Goal: Task Accomplishment & Management: Manage account settings

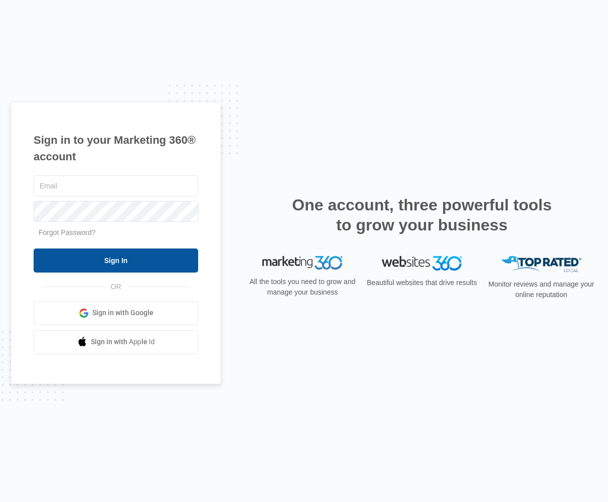
type input "[PERSON_NAME][EMAIL_ADDRESS][DOMAIN_NAME]"
click at [134, 261] on input "Sign In" at bounding box center [116, 261] width 164 height 24
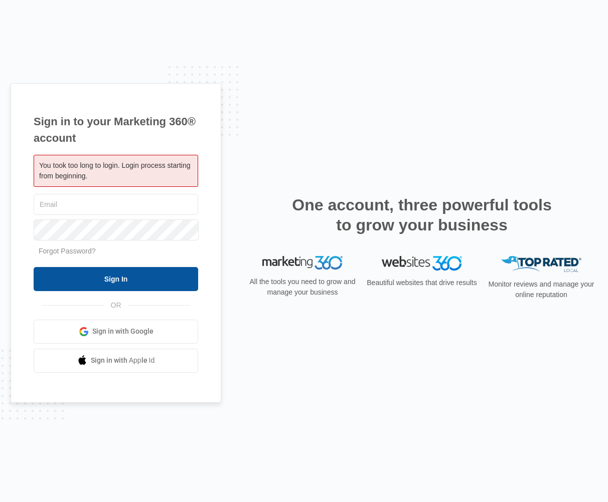
type input "chad@childrensplayland.org"
click at [122, 275] on input "Sign In" at bounding box center [116, 279] width 164 height 24
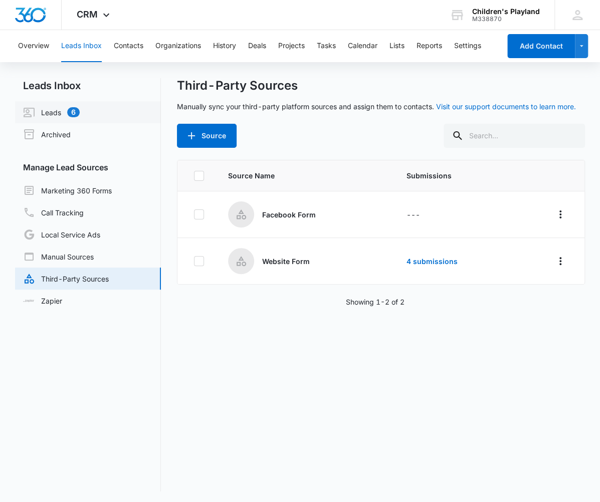
click at [56, 112] on link "Leads 6" at bounding box center [51, 112] width 57 height 12
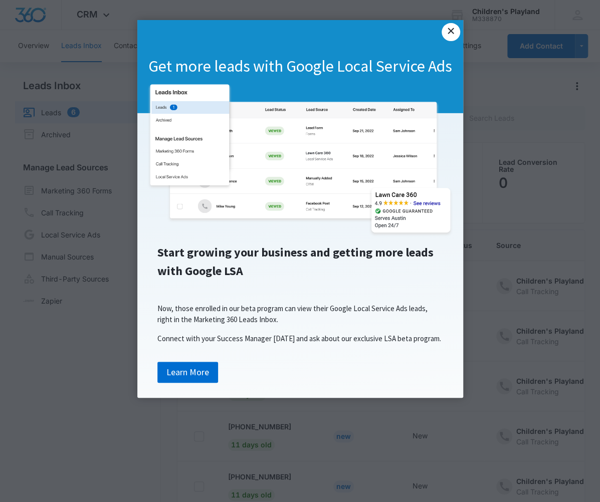
click at [452, 32] on link "×" at bounding box center [451, 32] width 18 height 18
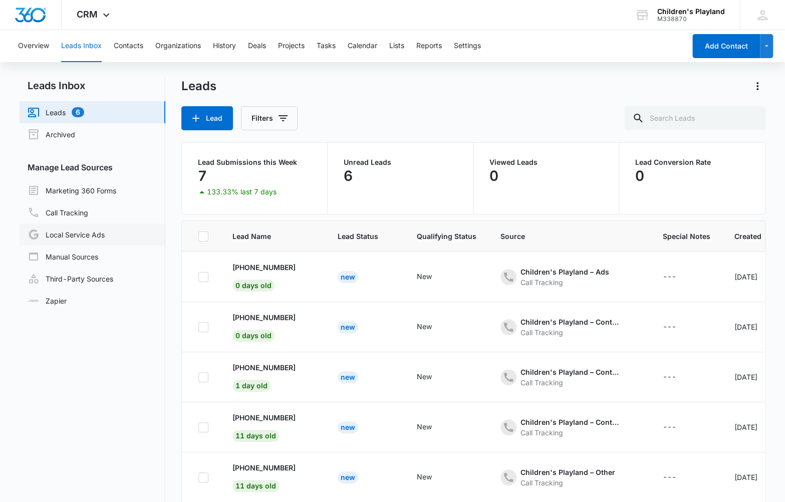
click at [105, 234] on link "Local Service Ads" at bounding box center [66, 235] width 77 height 12
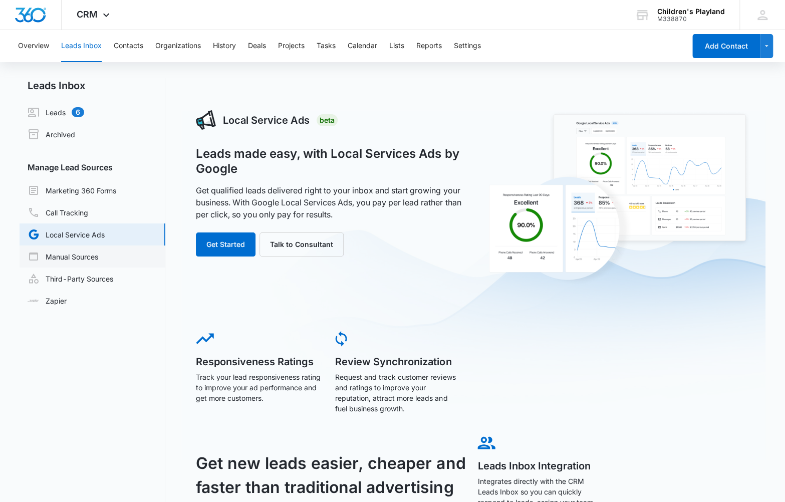
click at [97, 254] on link "Manual Sources" at bounding box center [63, 257] width 71 height 12
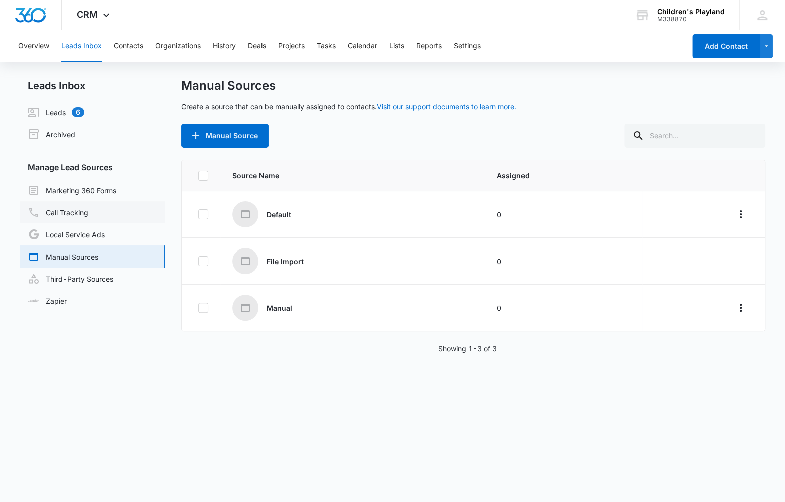
click at [67, 213] on link "Call Tracking" at bounding box center [58, 213] width 61 height 12
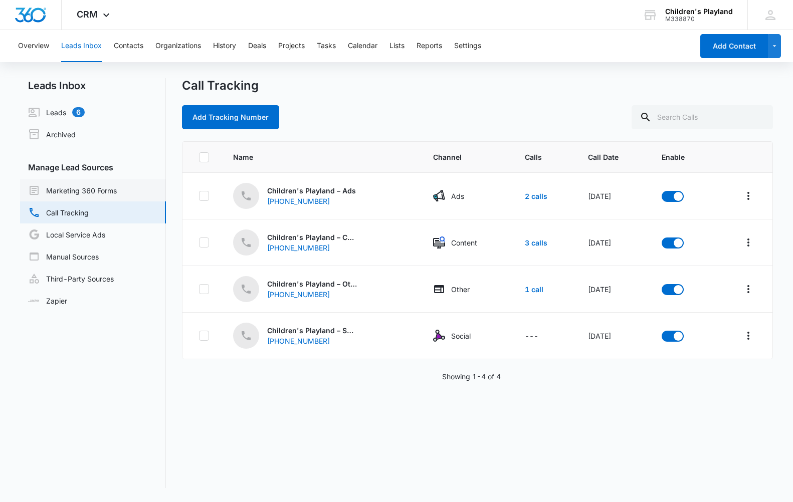
click at [70, 189] on link "Marketing 360 Forms" at bounding box center [72, 190] width 89 height 12
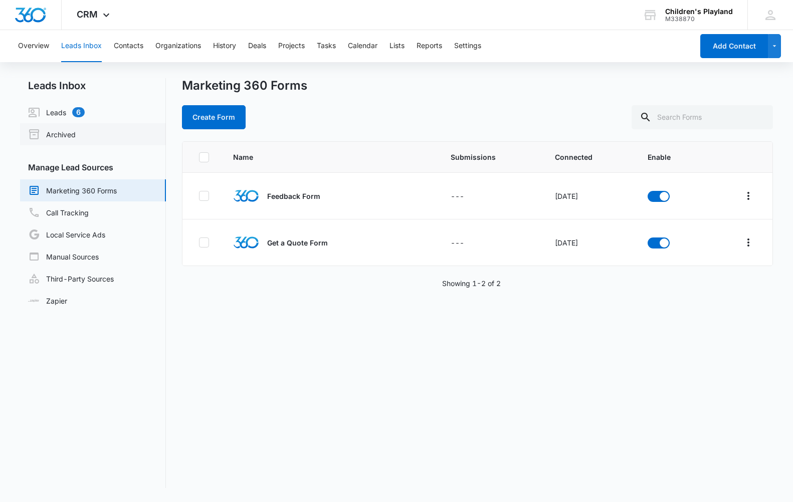
click at [64, 139] on link "Archived" at bounding box center [52, 134] width 48 height 12
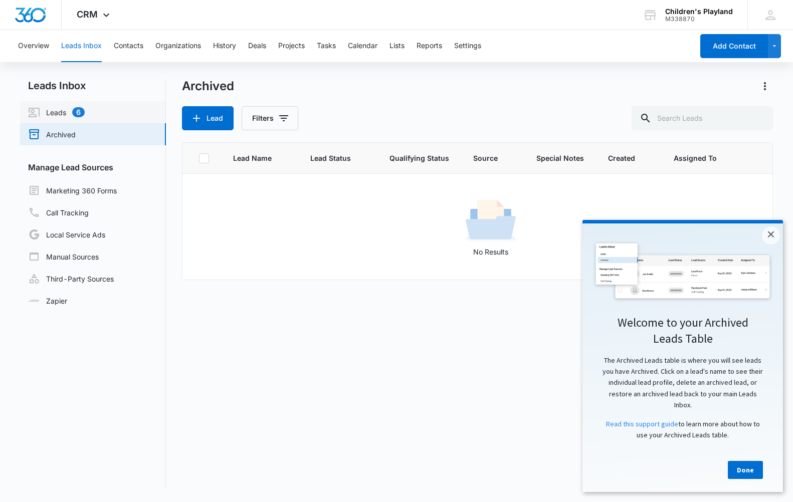
click at [55, 114] on link "Leads 6" at bounding box center [56, 112] width 57 height 12
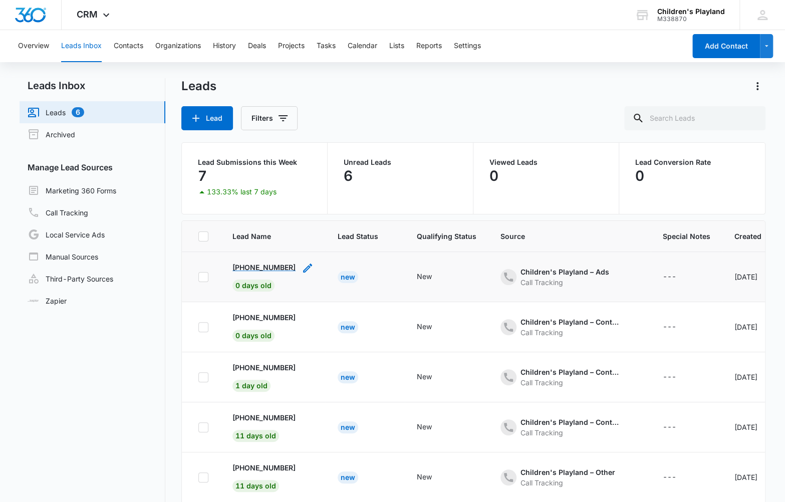
click at [268, 261] on td "+17209756089 0 days old" at bounding box center [273, 277] width 105 height 50
click at [267, 264] on p "+17209756089" at bounding box center [264, 267] width 63 height 11
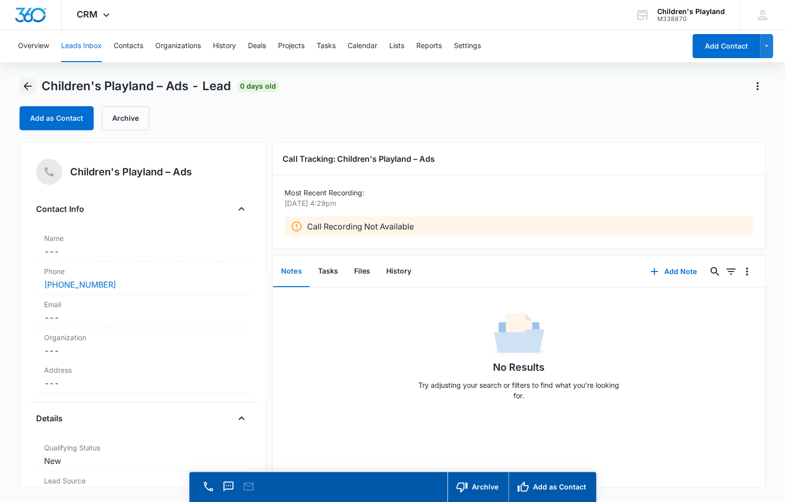
click at [31, 87] on icon "Back" at bounding box center [28, 86] width 12 height 12
